Goal: Navigation & Orientation: Find specific page/section

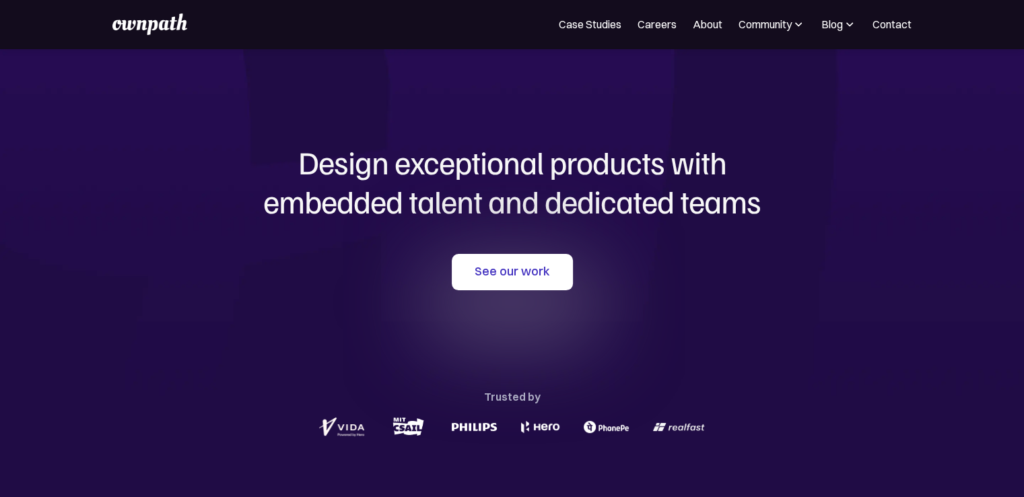
click at [847, 22] on img at bounding box center [849, 24] width 13 height 13
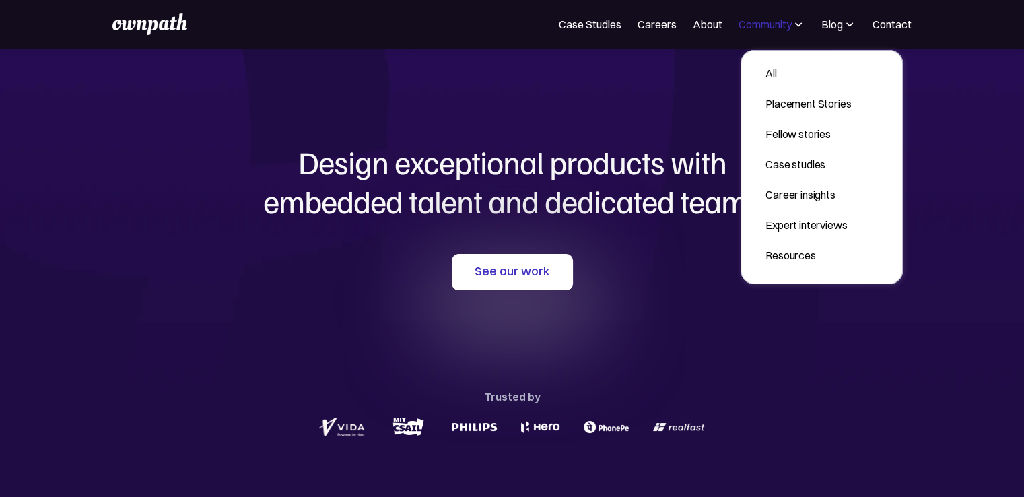
click at [766, 25] on div "Community" at bounding box center [765, 24] width 53 height 16
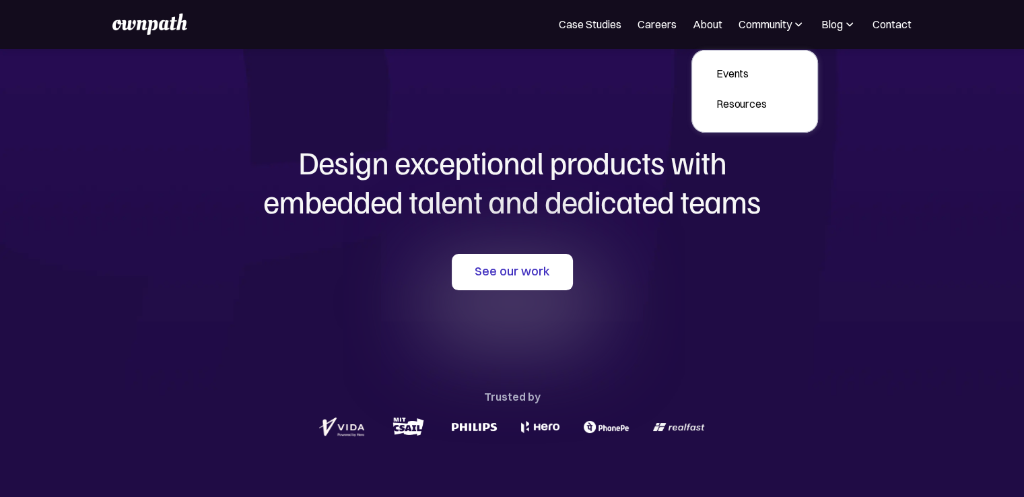
click at [857, 30] on img at bounding box center [849, 24] width 13 height 13
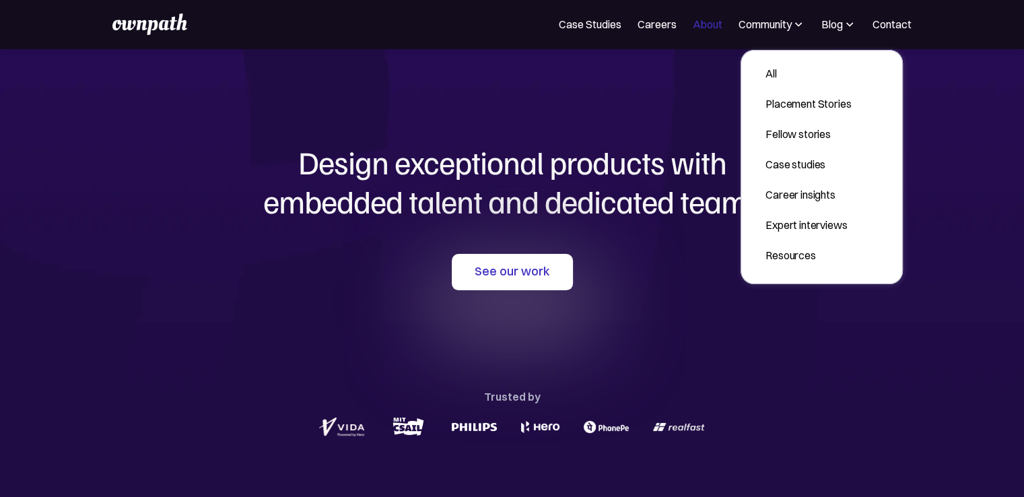
click at [712, 26] on link "About" at bounding box center [708, 24] width 30 height 16
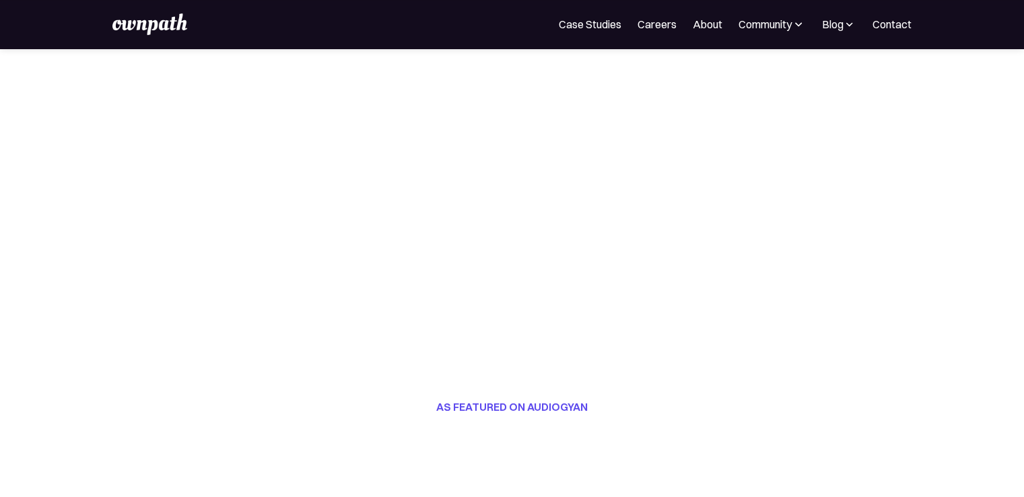
scroll to position [245, 0]
